Goal: Find specific page/section: Find specific page/section

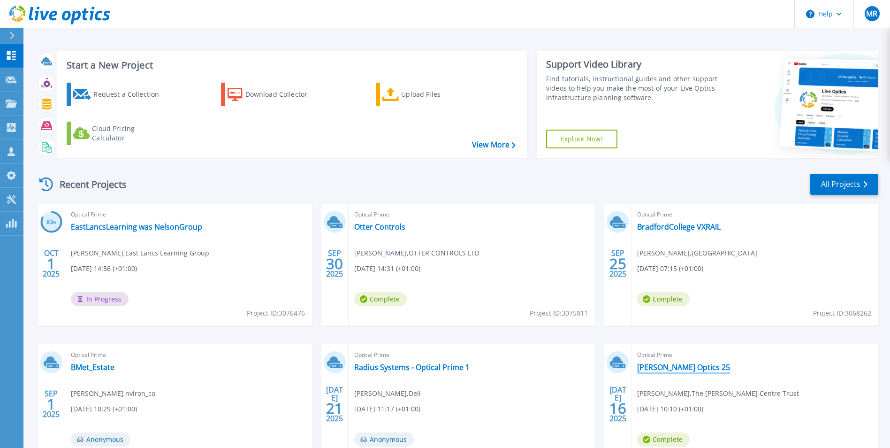
click at [689, 367] on link "[PERSON_NAME] Optics 25" at bounding box center [683, 366] width 93 height 9
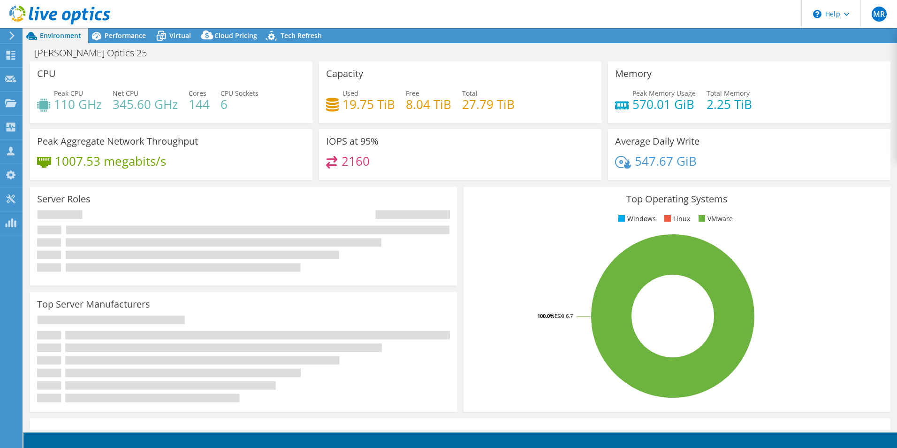
select select "USD"
select select "EULondon"
select select "GBP"
